Goal: Navigation & Orientation: Find specific page/section

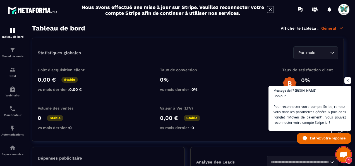
click at [347, 160] on span "1" at bounding box center [349, 160] width 7 height 7
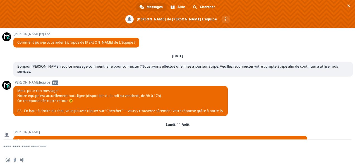
scroll to position [40, 0]
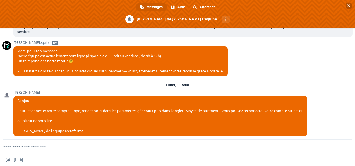
click at [348, 5] on span "Fermer le chat" at bounding box center [349, 6] width 3 height 4
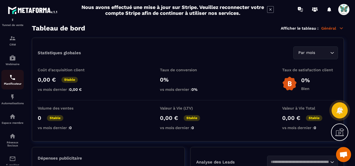
scroll to position [84, 0]
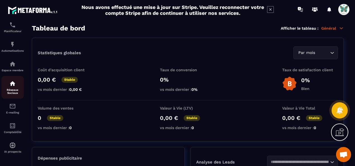
click at [15, 84] on img at bounding box center [12, 83] width 7 height 7
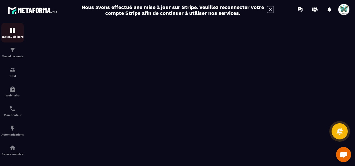
click at [12, 33] on img at bounding box center [12, 30] width 7 height 7
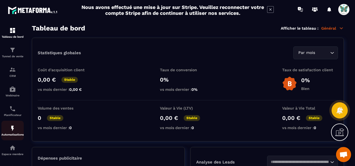
click at [13, 134] on div "Automatisations" at bounding box center [12, 130] width 22 height 11
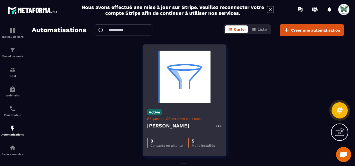
click at [220, 125] on icon at bounding box center [218, 125] width 4 height 1
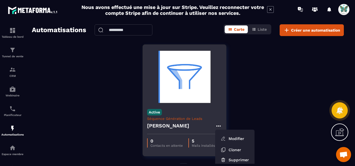
click at [220, 125] on icon at bounding box center [218, 125] width 4 height 1
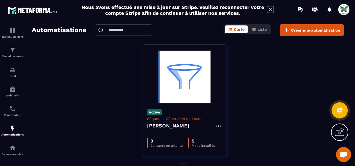
scroll to position [15, 0]
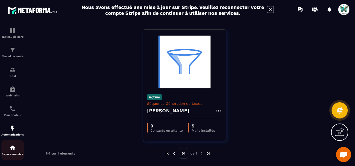
click at [11, 149] on img at bounding box center [12, 147] width 7 height 7
